Goal: Use online tool/utility: Utilize a website feature to perform a specific function

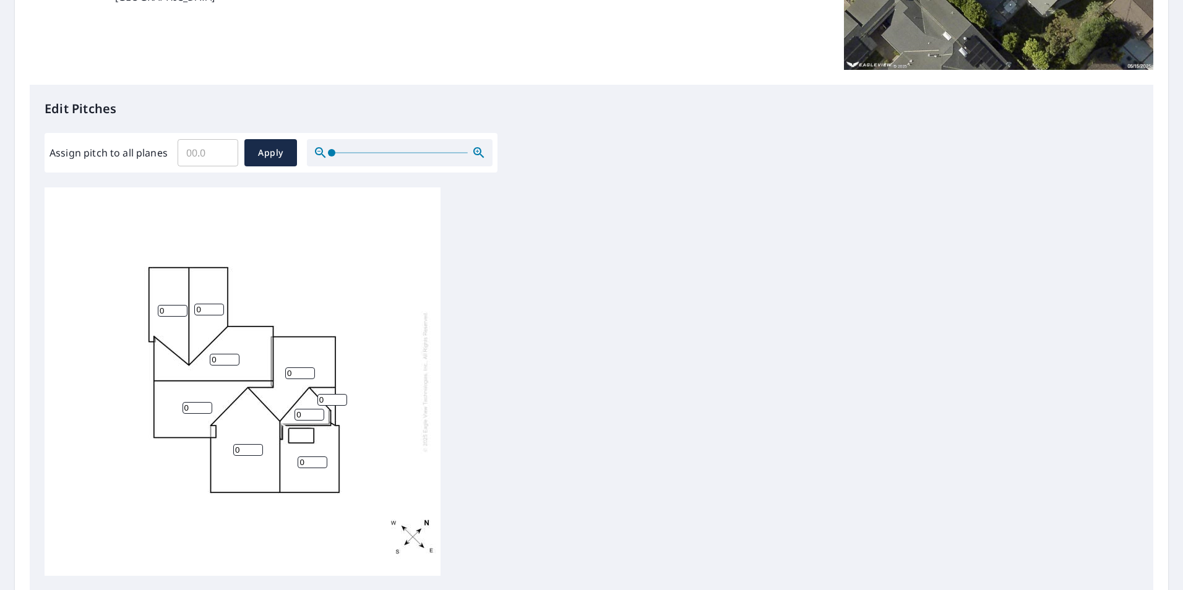
scroll to position [124, 0]
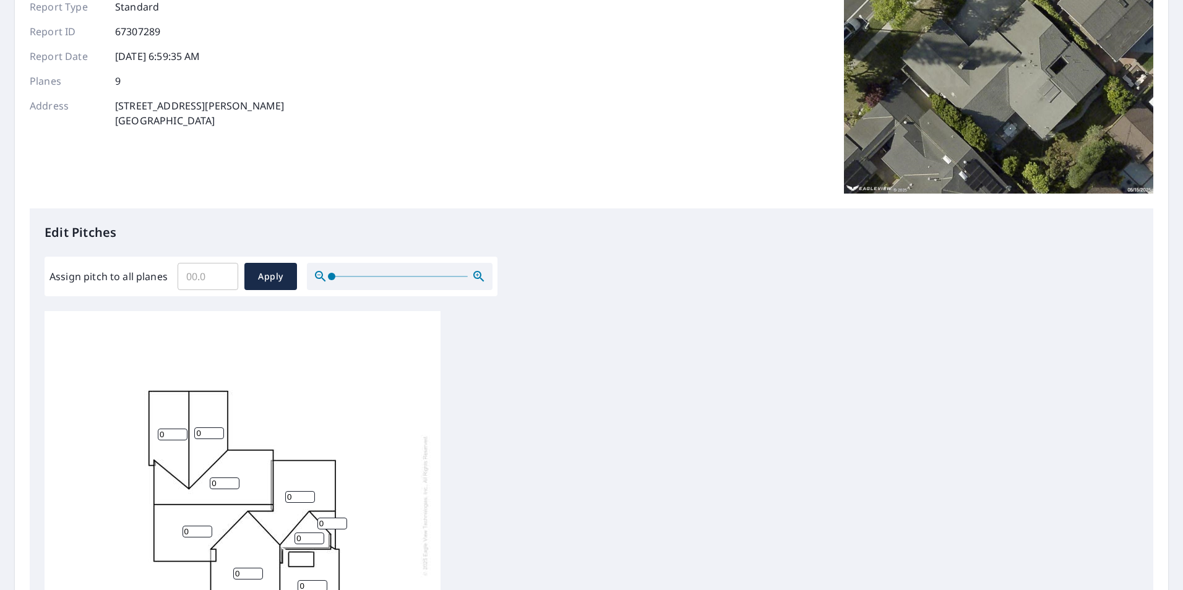
click at [1009, 85] on img at bounding box center [998, 70] width 309 height 248
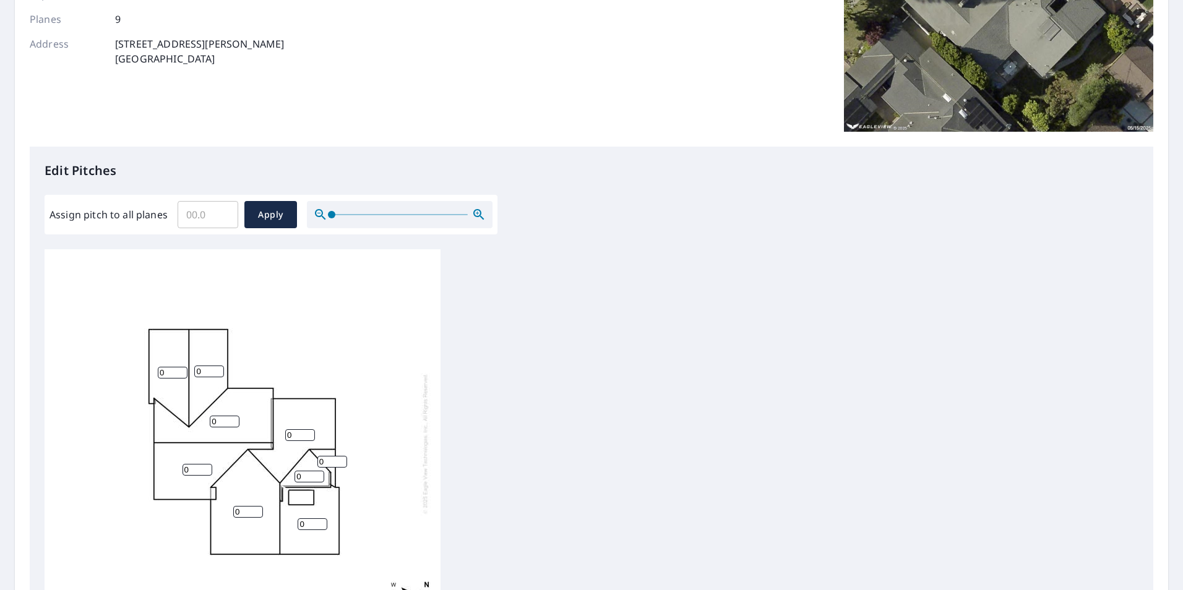
scroll to position [62, 0]
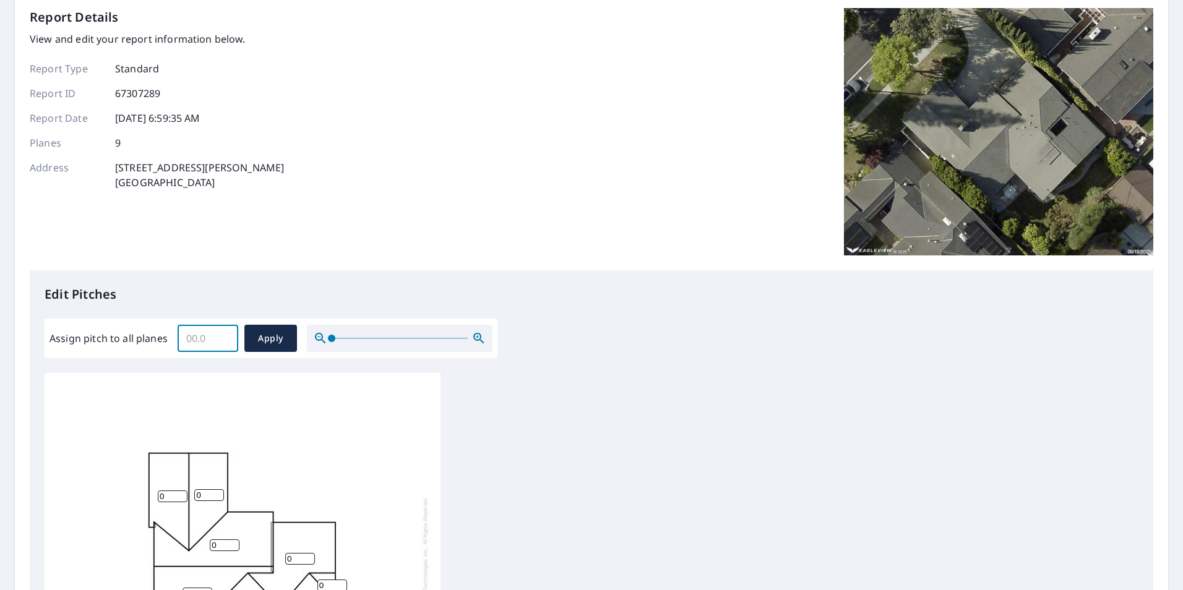
click at [202, 342] on input "Assign pitch to all planes" at bounding box center [208, 338] width 61 height 35
type input "4.0"
click at [259, 334] on span "Apply" at bounding box center [270, 338] width 33 height 15
type input "4.0"
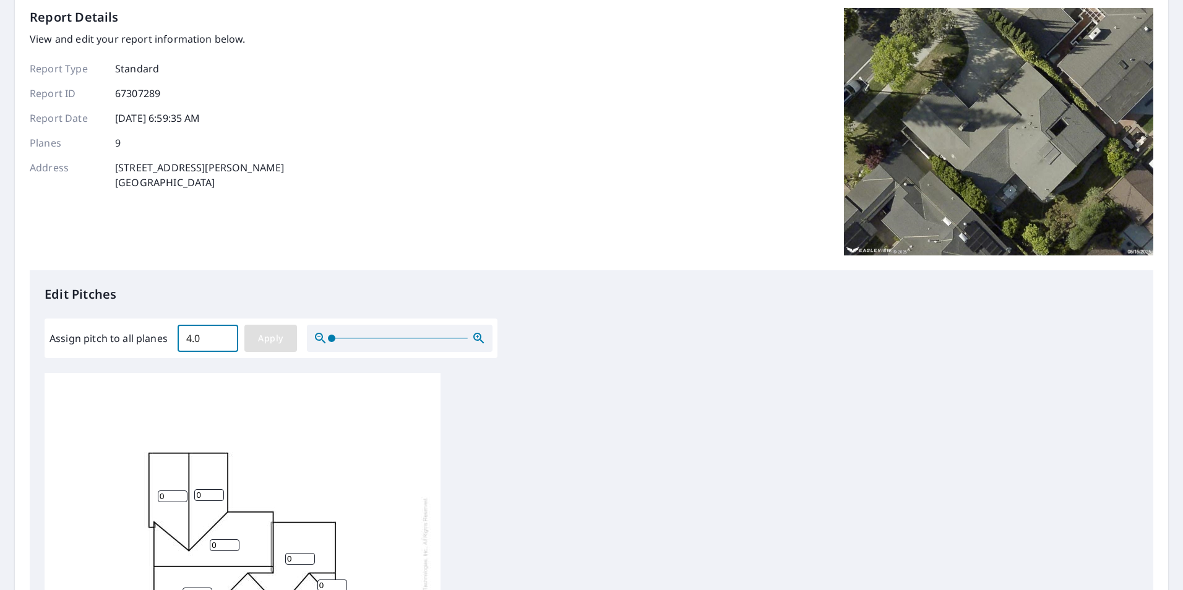
type input "4.0"
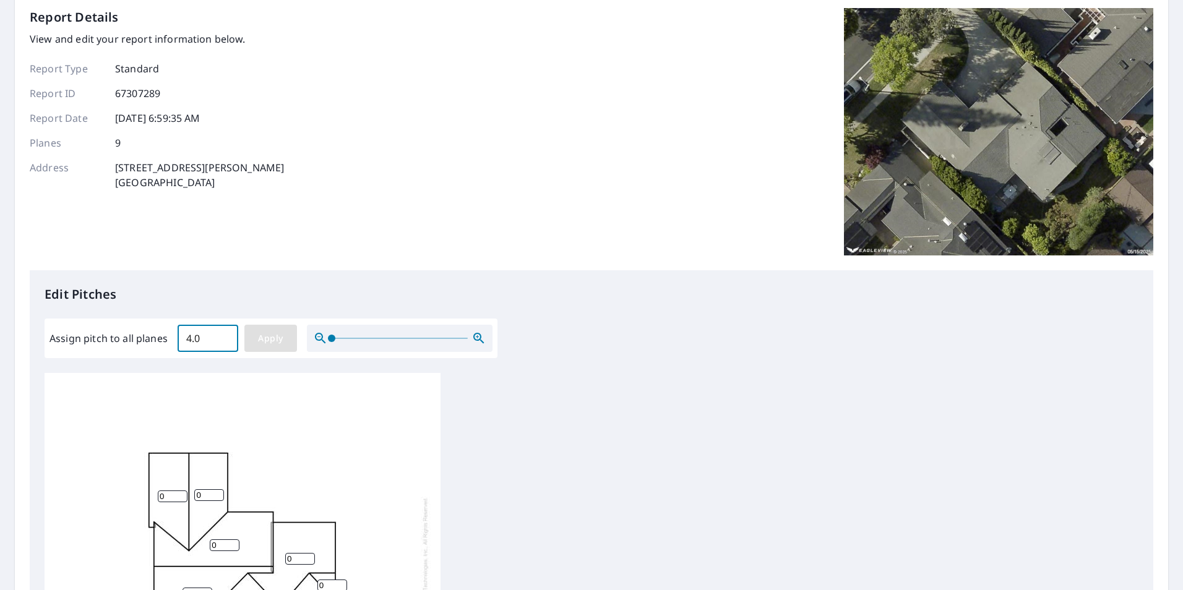
type input "4.0"
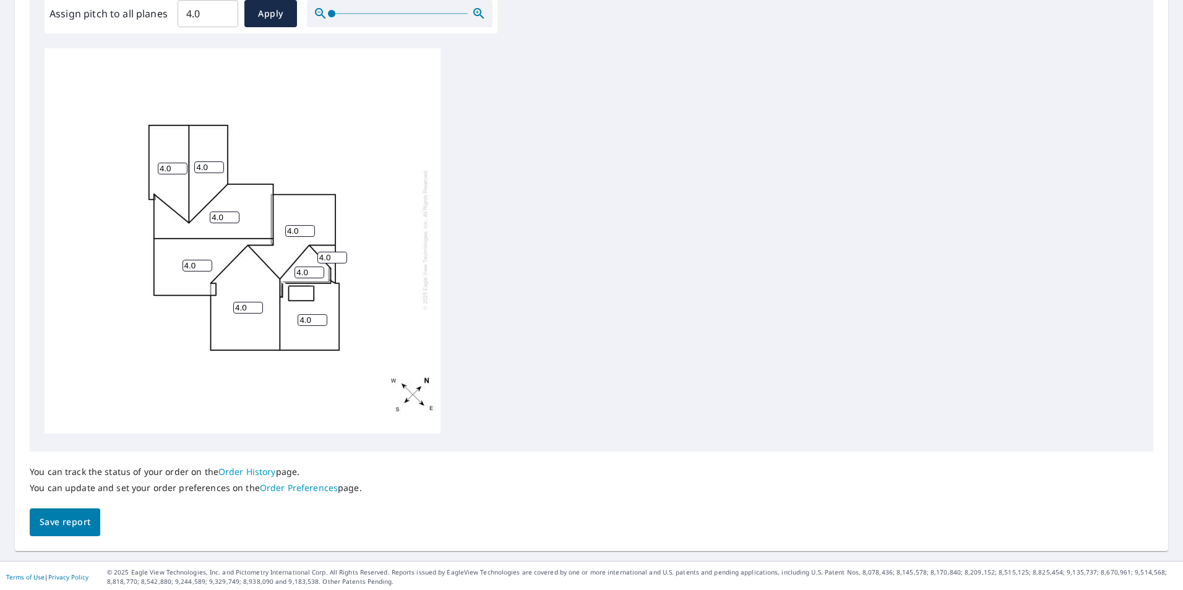
scroll to position [389, 0]
click at [71, 515] on span "Save report" at bounding box center [65, 519] width 51 height 15
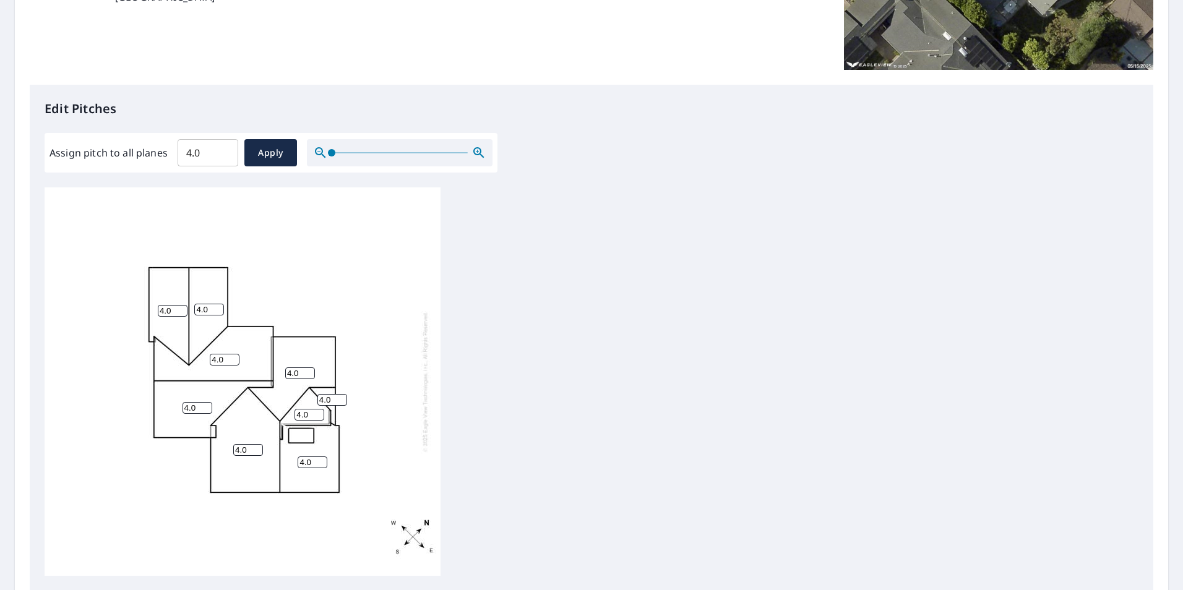
scroll to position [0, 0]
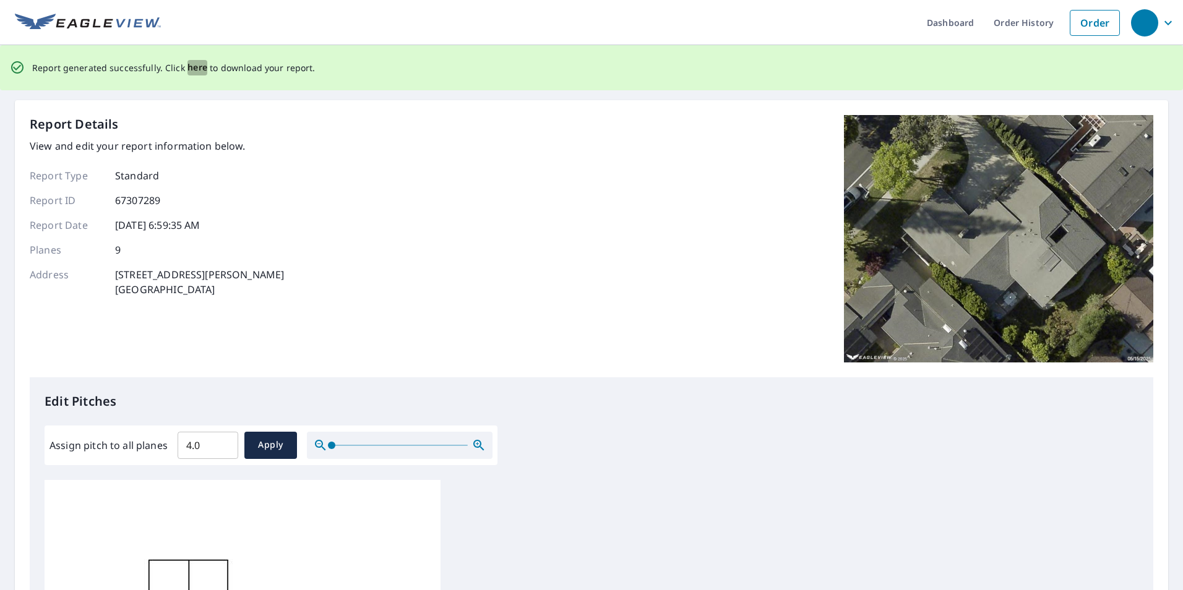
click at [194, 67] on span "here" at bounding box center [198, 67] width 20 height 15
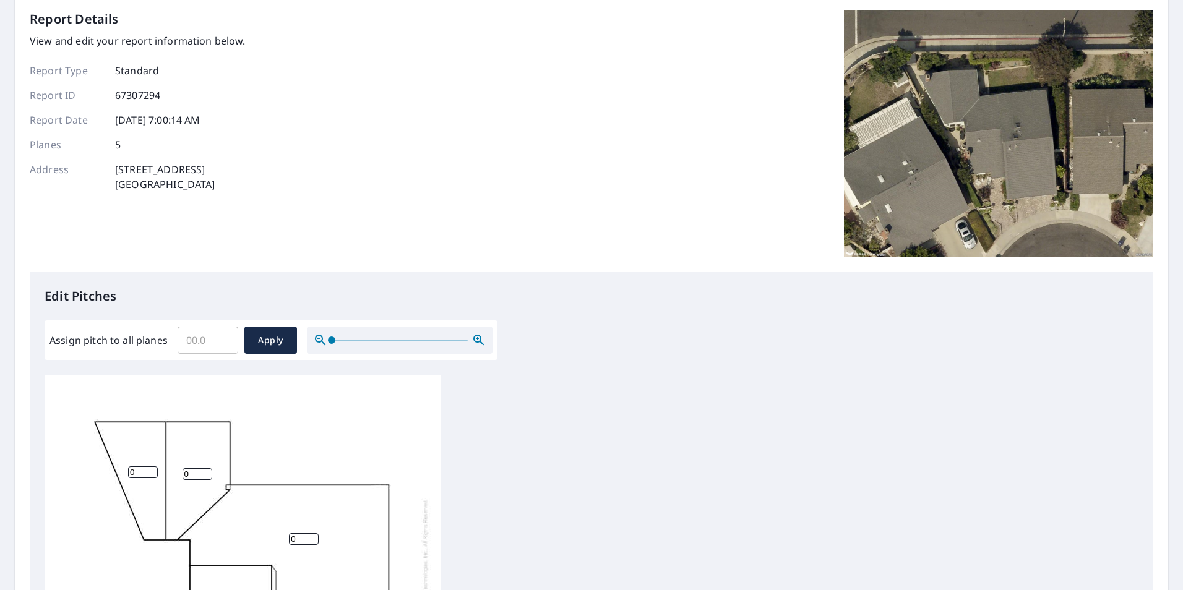
scroll to position [62, 0]
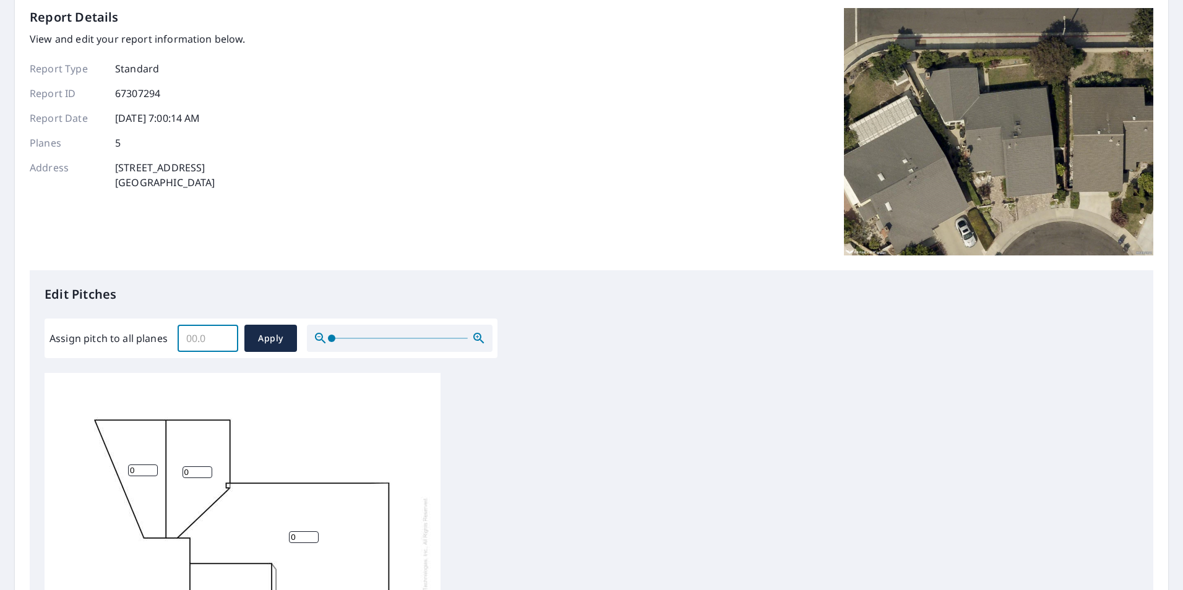
click at [203, 338] on input "Assign pitch to all planes" at bounding box center [208, 338] width 61 height 35
type input "4.0"
click at [274, 339] on span "Apply" at bounding box center [270, 338] width 33 height 15
type input "4.0"
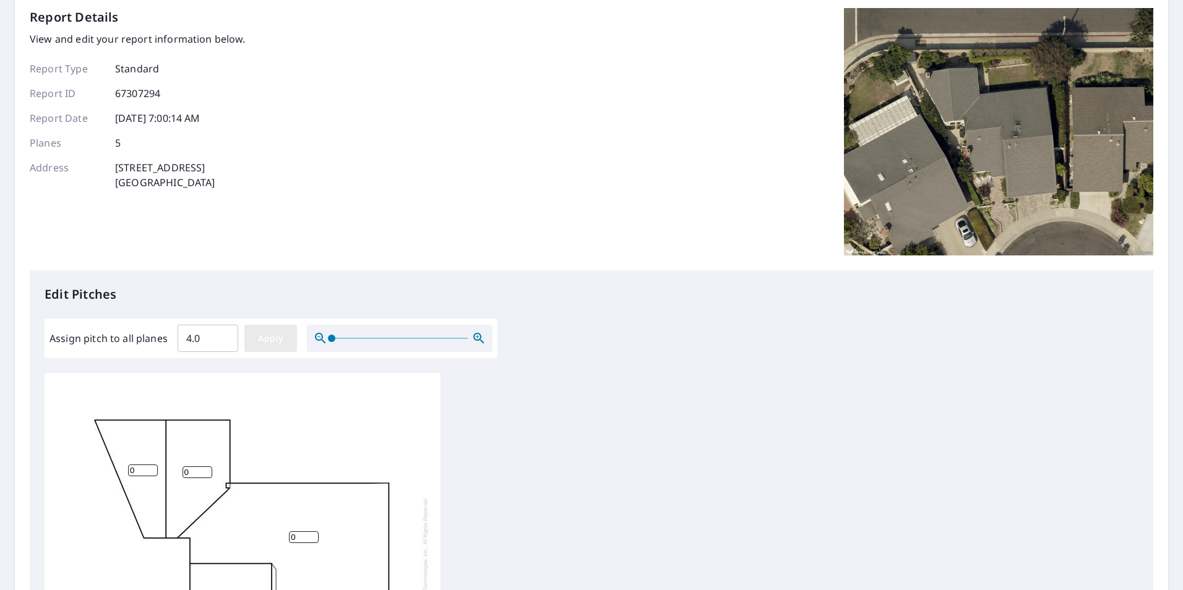
type input "4.0"
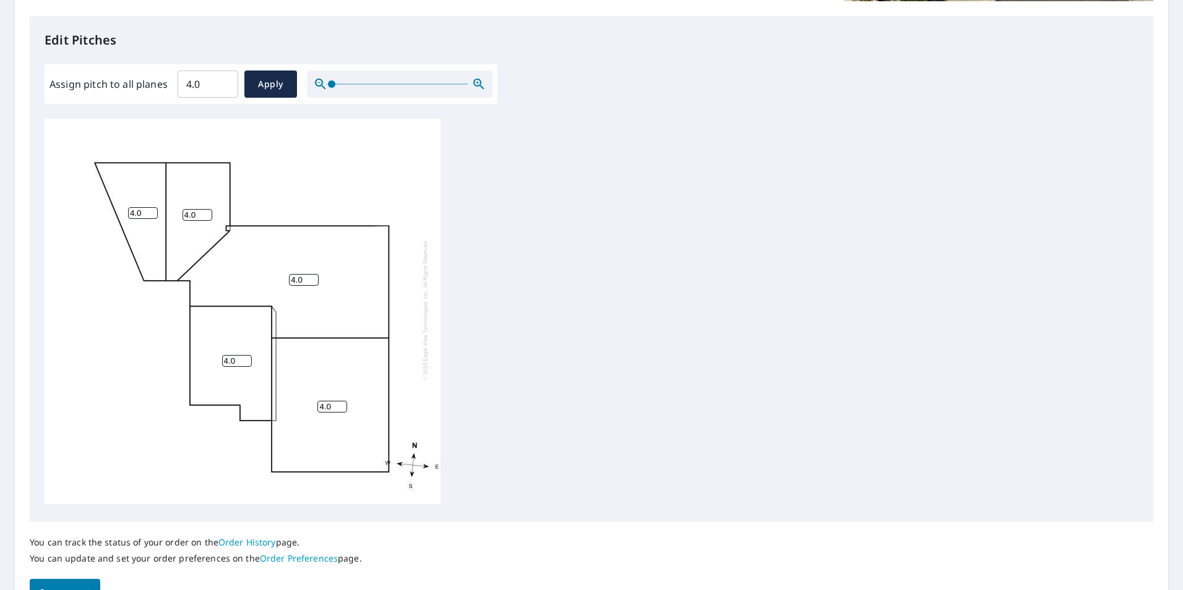
scroll to position [389, 0]
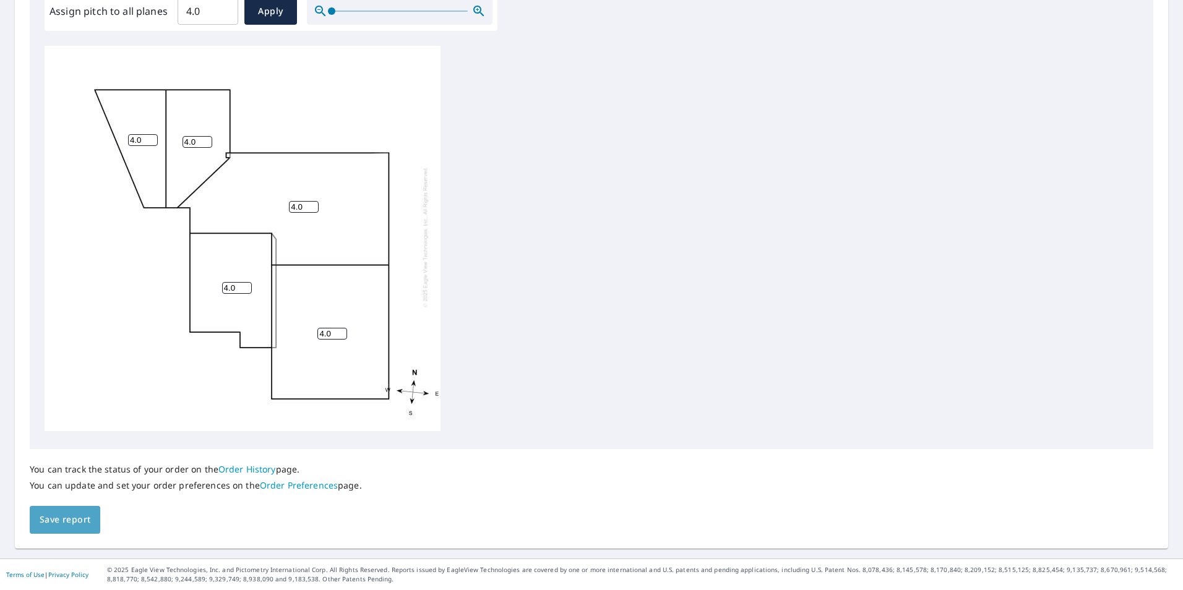
click at [79, 517] on span "Save report" at bounding box center [65, 519] width 51 height 15
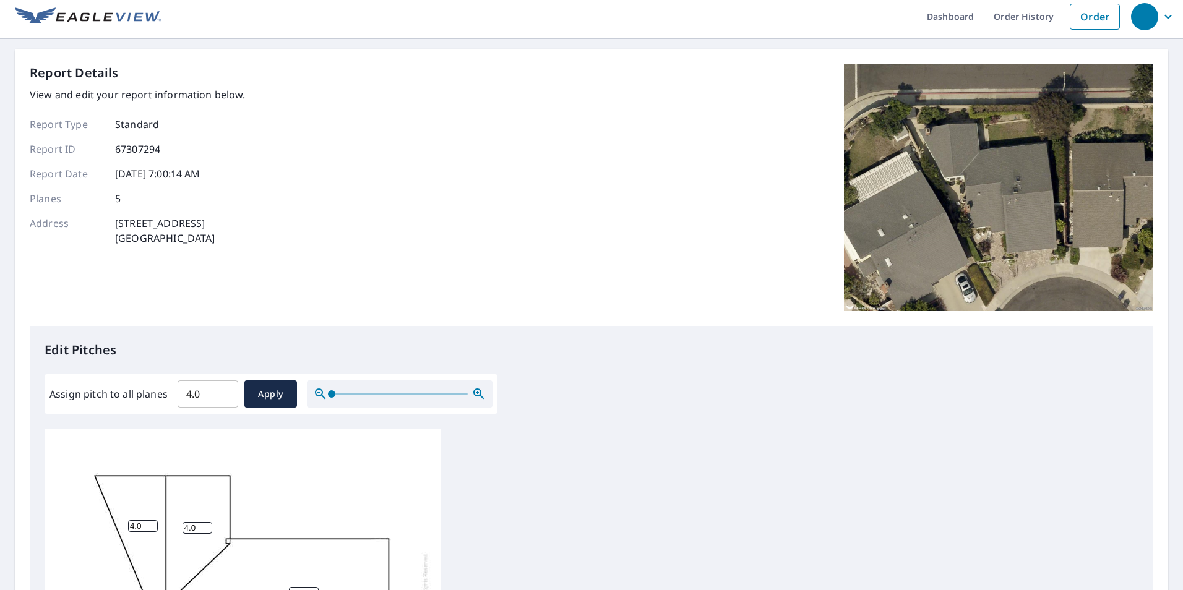
scroll to position [0, 0]
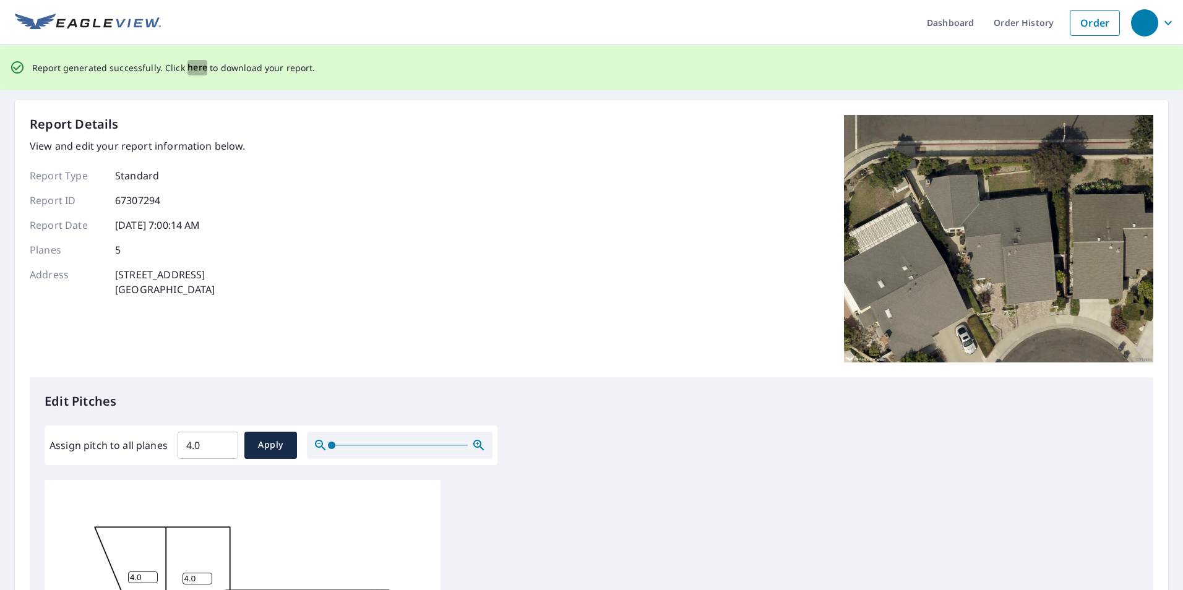
click at [192, 66] on span "here" at bounding box center [198, 67] width 20 height 15
